Goal: Check status: Check status

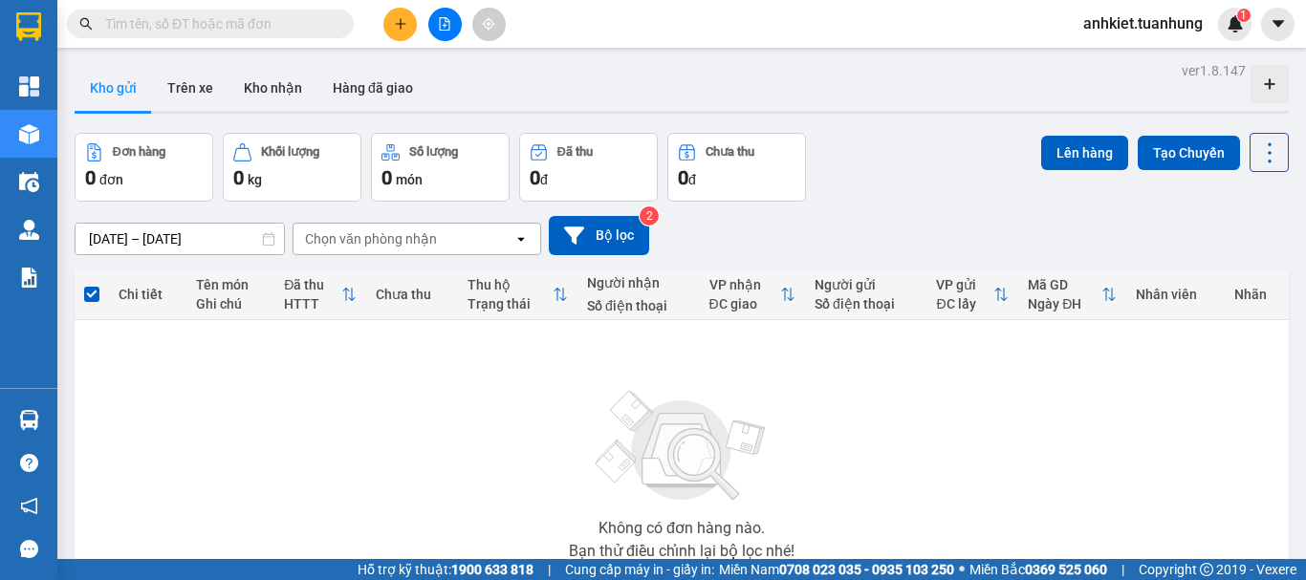
click at [239, 73] on button "Kho nhận" at bounding box center [273, 88] width 89 height 46
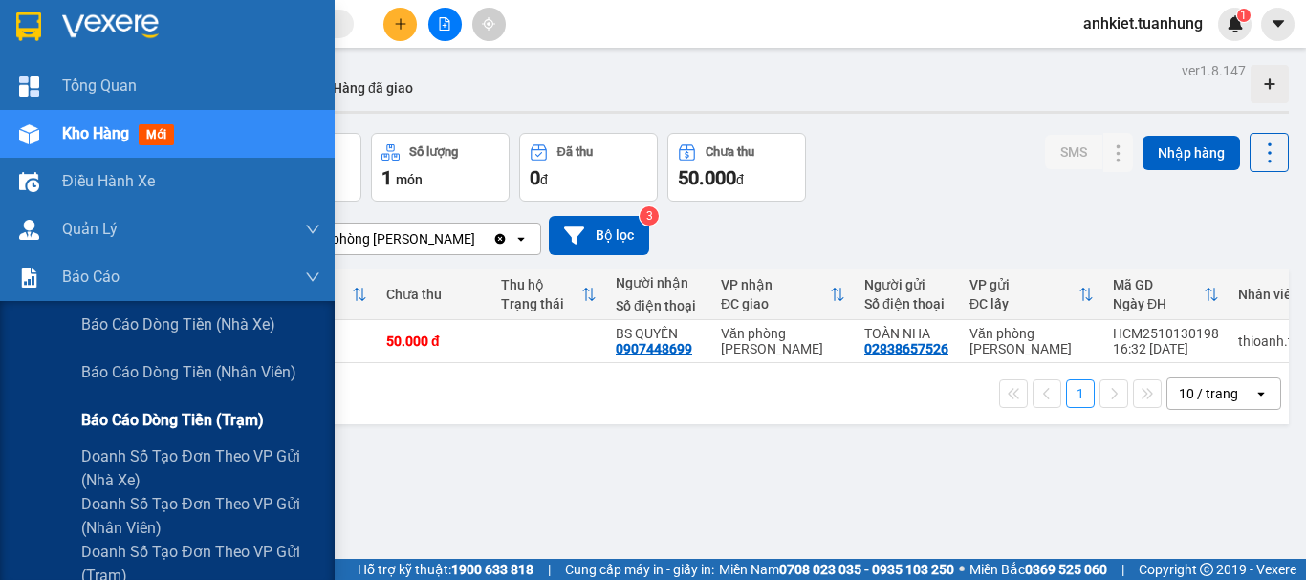
click at [158, 426] on span "Báo cáo dòng tiền (trạm)" at bounding box center [172, 420] width 183 height 24
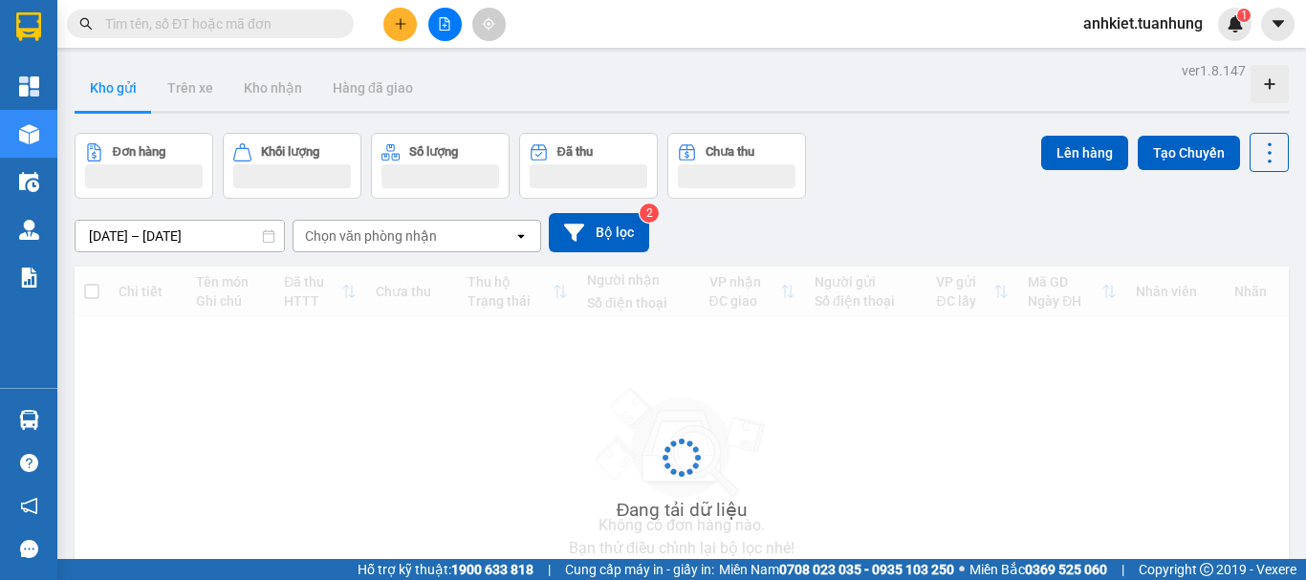
click at [227, 30] on input "text" at bounding box center [218, 23] width 226 height 21
paste input "TV2510130003"
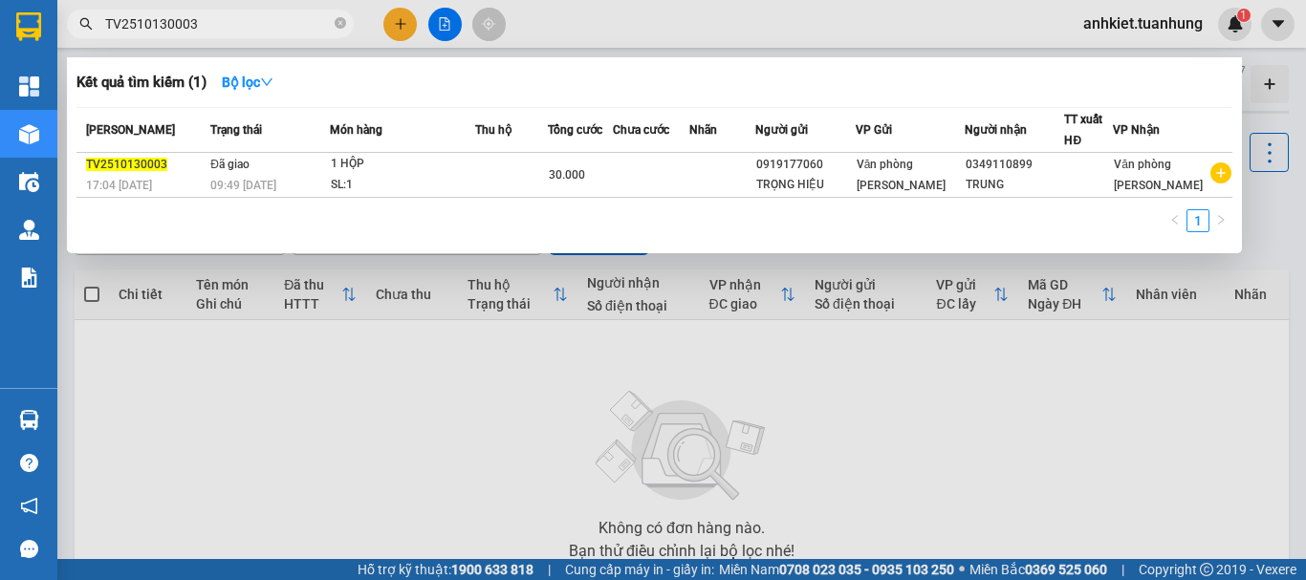
click at [235, 21] on input "TV2510130003" at bounding box center [218, 23] width 226 height 21
paste input "2"
type input "TV2510130002"
